Goal: Task Accomplishment & Management: Use online tool/utility

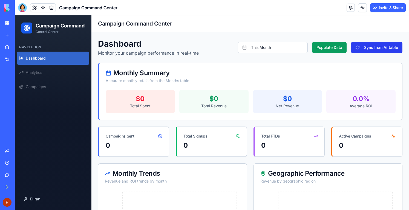
click at [370, 46] on button "Sync from Airtable" at bounding box center [377, 47] width 52 height 11
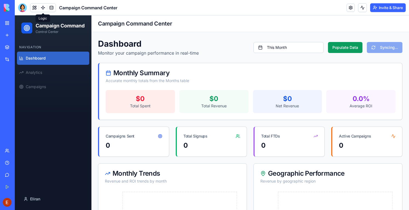
click at [42, 8] on link at bounding box center [43, 8] width 8 height 8
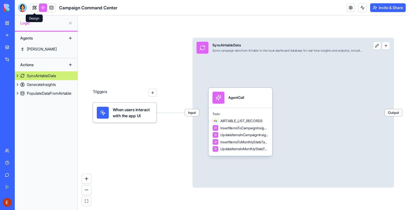
click at [35, 6] on link at bounding box center [34, 8] width 8 height 8
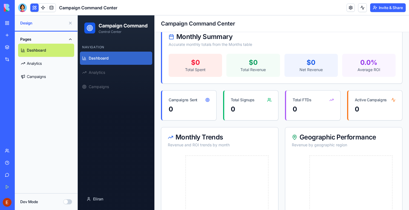
scroll to position [42, 0]
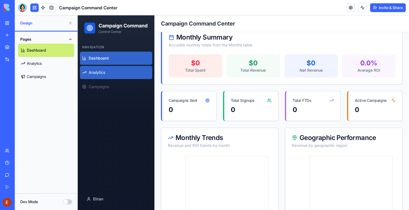
click at [99, 75] on span "Analytics" at bounding box center [97, 72] width 16 height 5
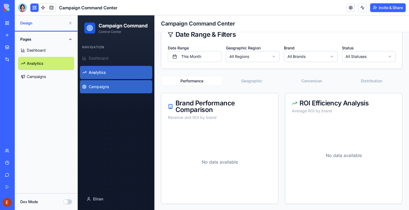
click at [109, 93] on link "Campaigns" at bounding box center [116, 86] width 72 height 13
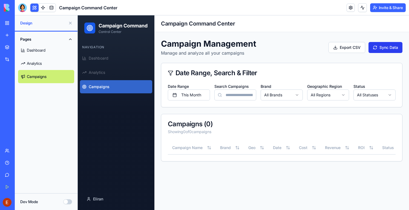
click at [389, 49] on button "Sync Data" at bounding box center [386, 47] width 34 height 11
